Goal: Information Seeking & Learning: Check status

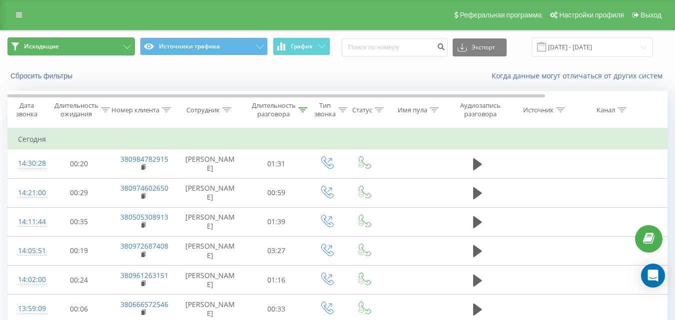
click at [125, 41] on button "Исходящие" at bounding box center [70, 46] width 127 height 18
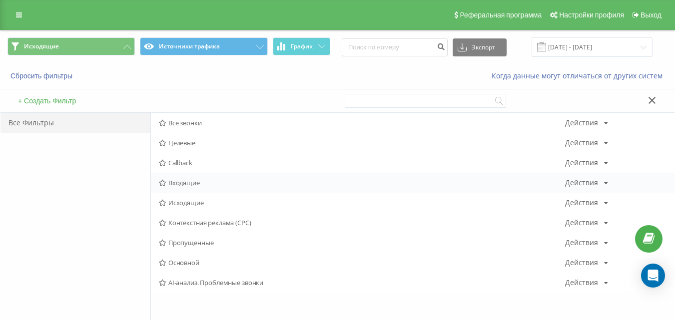
click at [207, 186] on span "Входящие" at bounding box center [362, 182] width 406 height 7
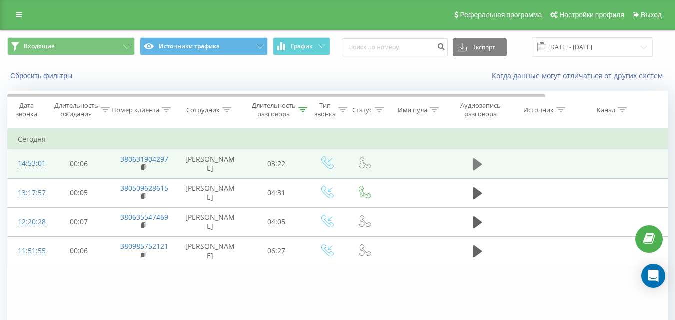
click at [476, 162] on icon at bounding box center [477, 164] width 9 height 12
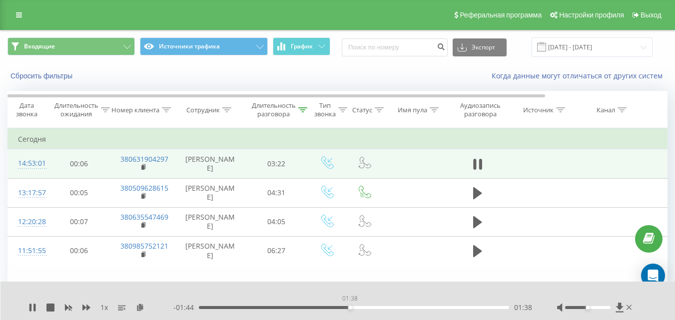
drag, startPoint x: 222, startPoint y: 308, endPoint x: 350, endPoint y: 305, distance: 127.4
click at [350, 306] on div "01:38" at bounding box center [354, 307] width 310 height 3
click at [326, 306] on div "- 01:39 01:43 01:43" at bounding box center [352, 308] width 359 height 10
drag, startPoint x: 357, startPoint y: 306, endPoint x: 289, endPoint y: 305, distance: 67.9
click at [289, 306] on div "00:59" at bounding box center [290, 308] width 4 height 4
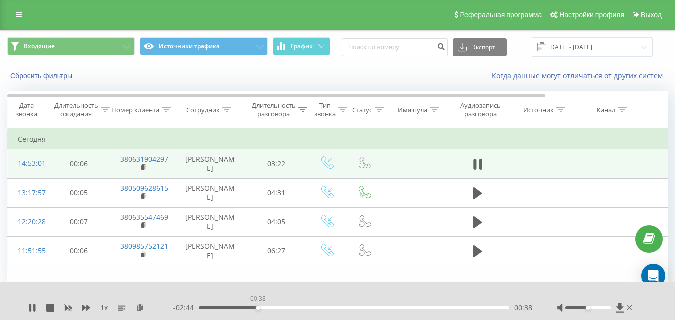
drag, startPoint x: 291, startPoint y: 307, endPoint x: 255, endPoint y: 306, distance: 35.5
click at [256, 306] on div "00:38" at bounding box center [258, 308] width 4 height 4
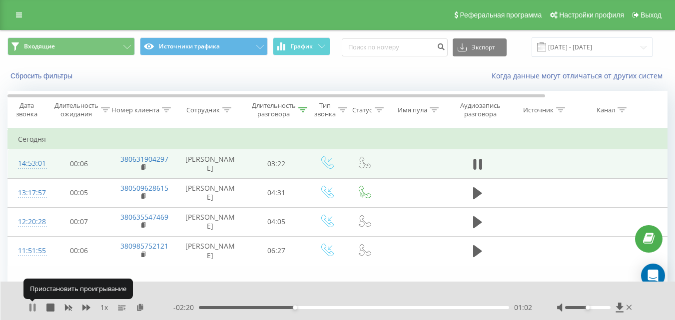
click at [34, 307] on icon at bounding box center [34, 308] width 2 height 8
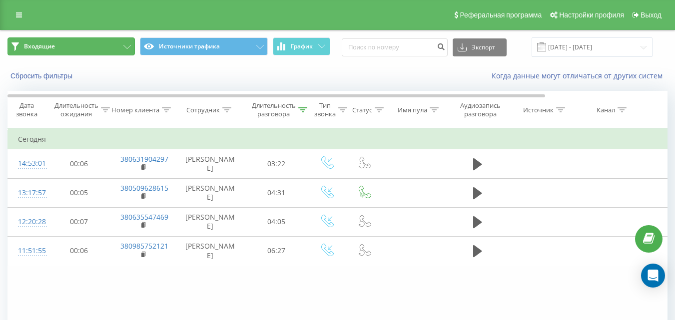
click at [102, 46] on button "Входящие" at bounding box center [70, 46] width 127 height 18
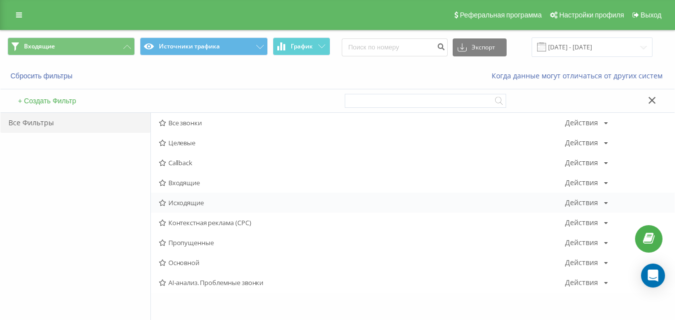
click at [203, 199] on span "Исходящие" at bounding box center [362, 202] width 406 height 7
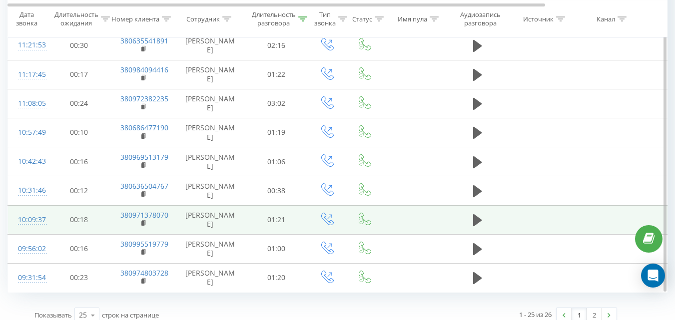
scroll to position [593, 0]
